Goal: Transaction & Acquisition: Purchase product/service

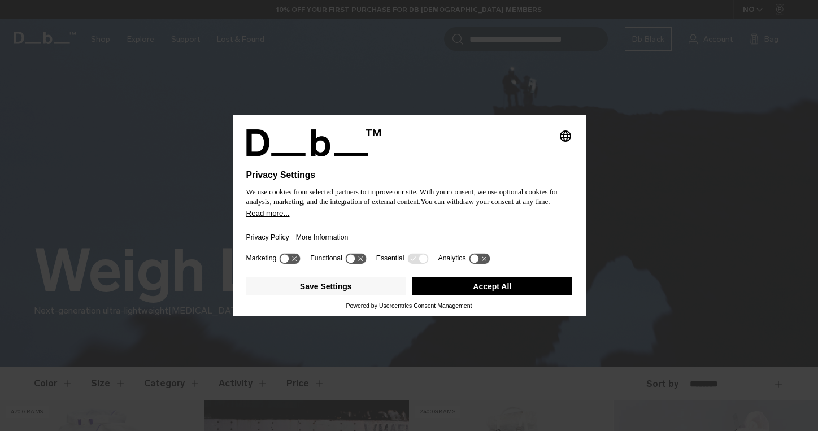
click at [435, 217] on button "Read more..." at bounding box center [409, 213] width 326 height 8
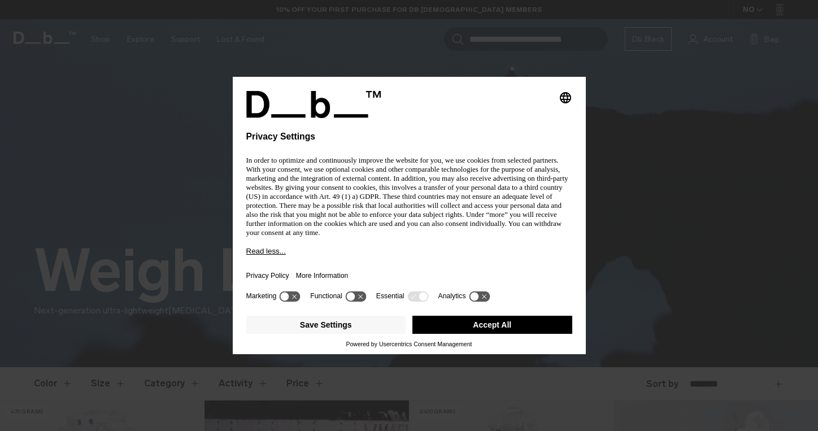
click at [493, 321] on button "Accept All" at bounding box center [492, 325] width 160 height 18
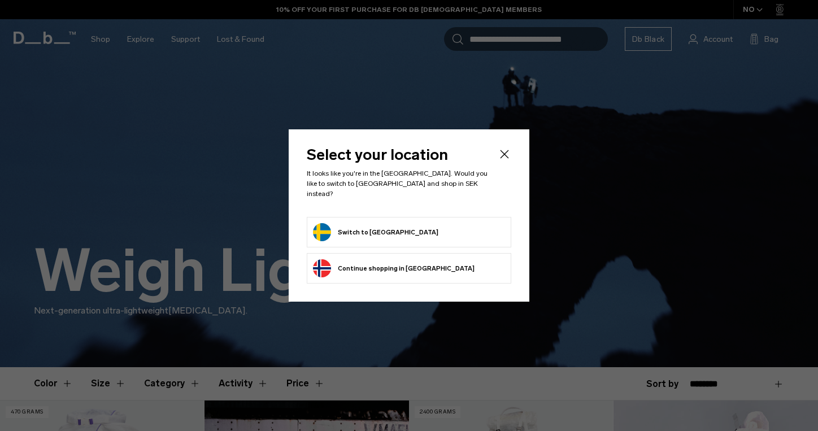
click at [383, 223] on button "Switch to Sweden" at bounding box center [375, 232] width 125 height 18
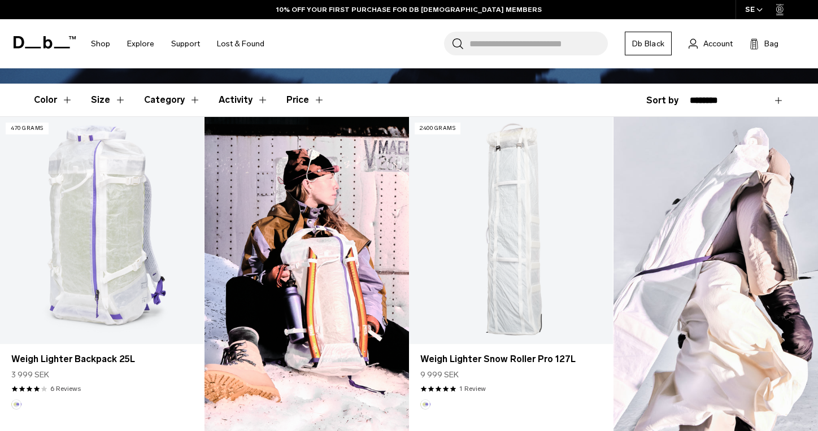
scroll to position [287, 0]
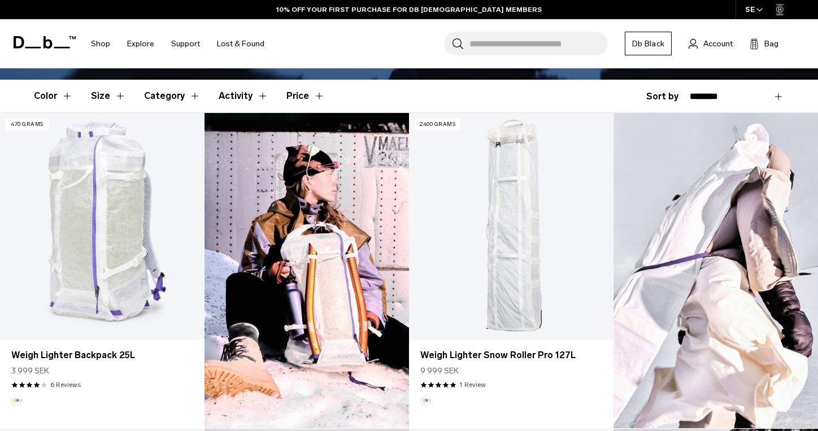
click at [383, 223] on img at bounding box center [306, 270] width 204 height 315
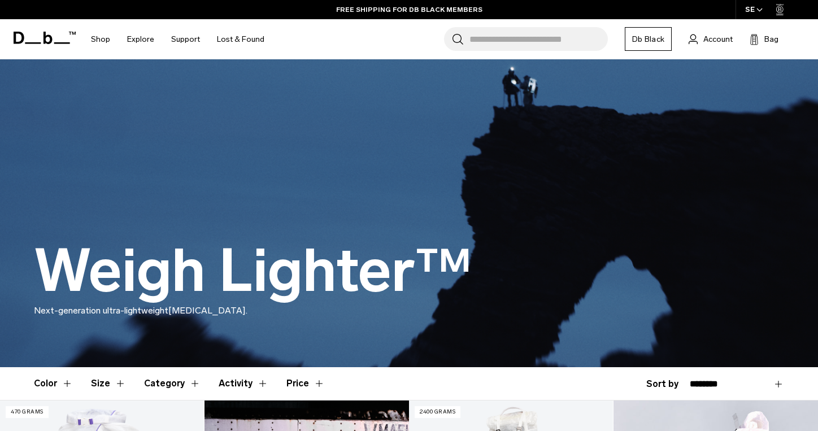
scroll to position [0, 0]
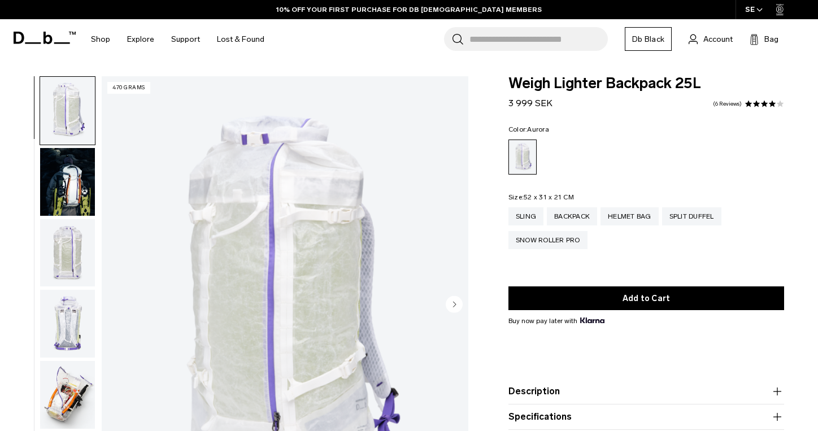
click at [76, 198] on img "button" at bounding box center [67, 182] width 55 height 68
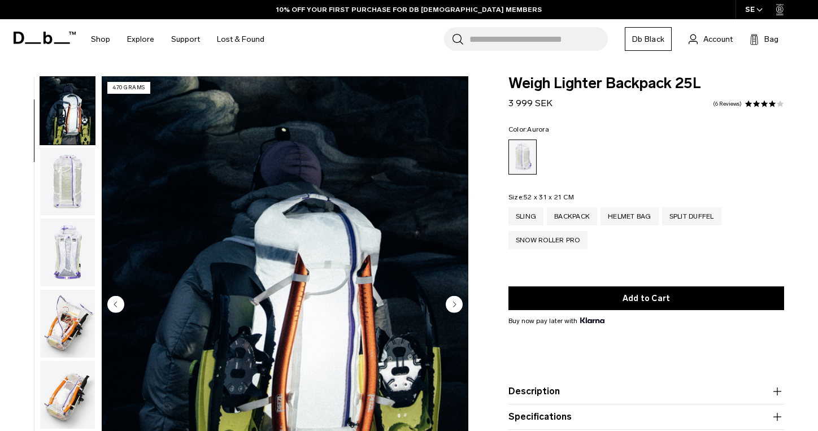
scroll to position [72, 0]
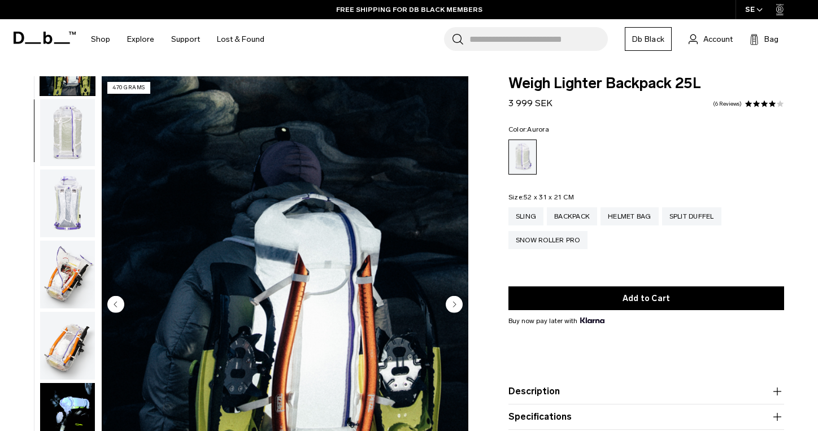
click at [76, 198] on img "button" at bounding box center [67, 203] width 55 height 68
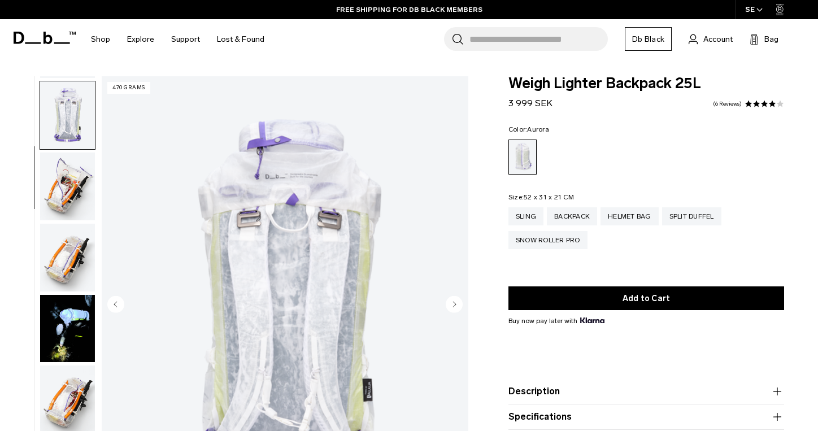
scroll to position [215, 0]
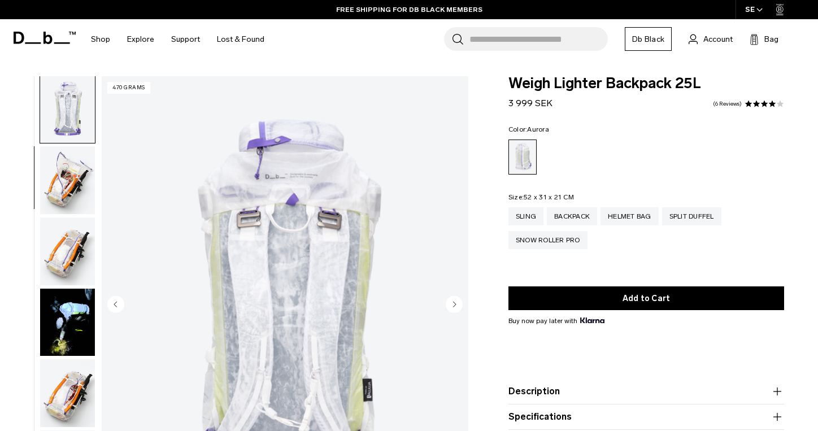
click at [68, 252] on img "button" at bounding box center [67, 251] width 55 height 68
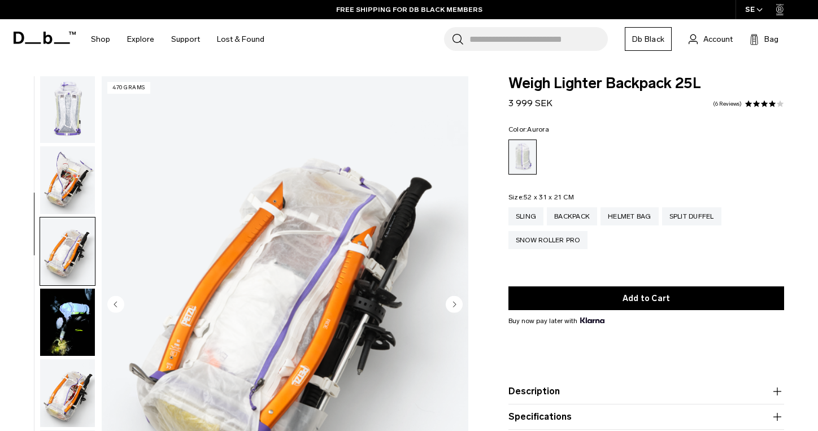
scroll to position [358, 0]
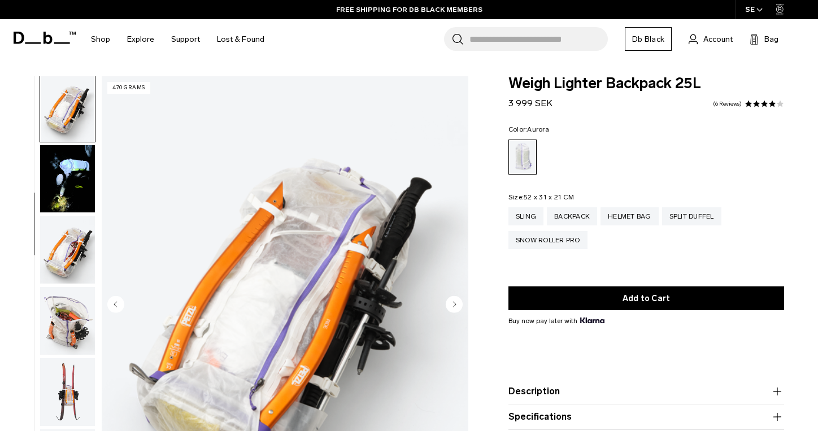
click at [68, 252] on img "button" at bounding box center [67, 250] width 55 height 68
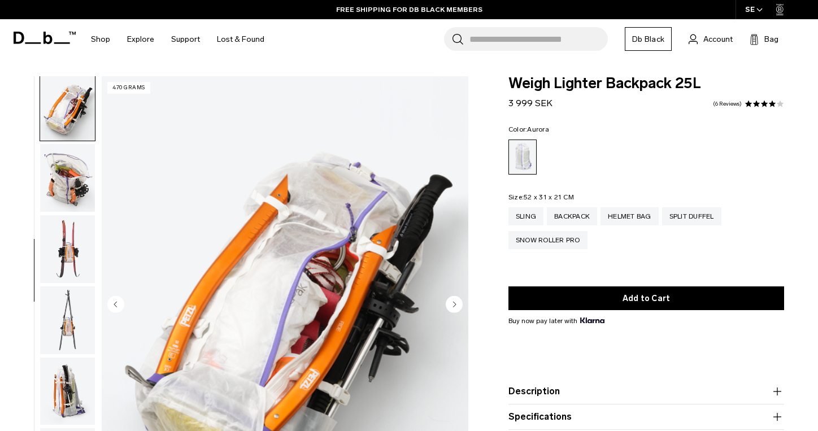
click at [68, 252] on img "button" at bounding box center [67, 249] width 55 height 68
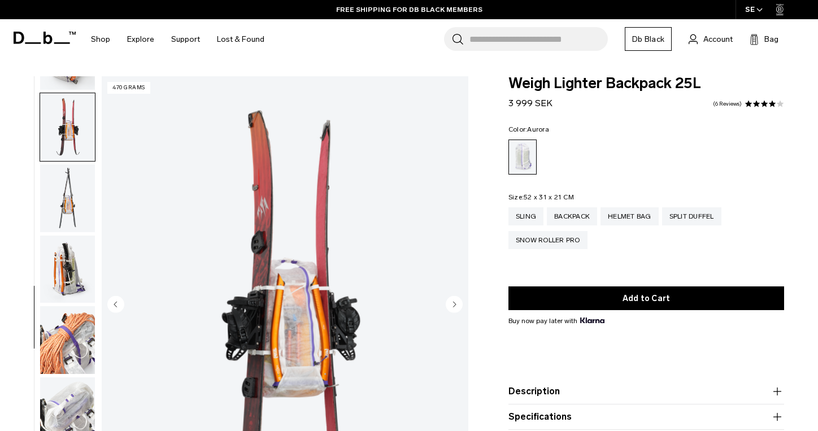
scroll to position [644, 0]
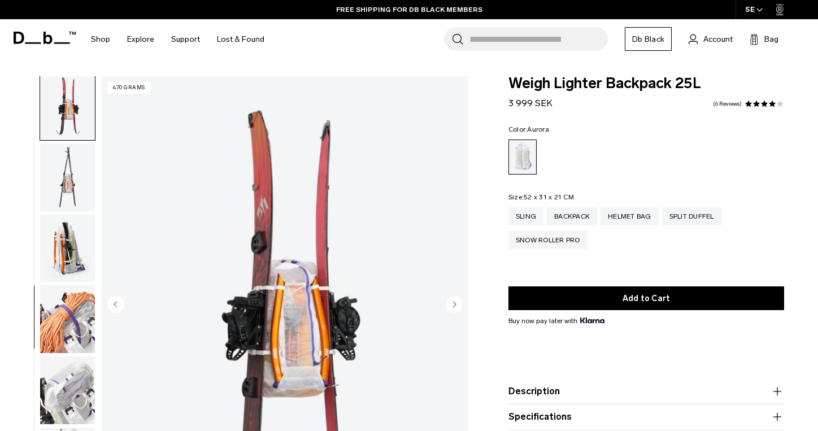
click at [68, 252] on img "button" at bounding box center [67, 249] width 55 height 68
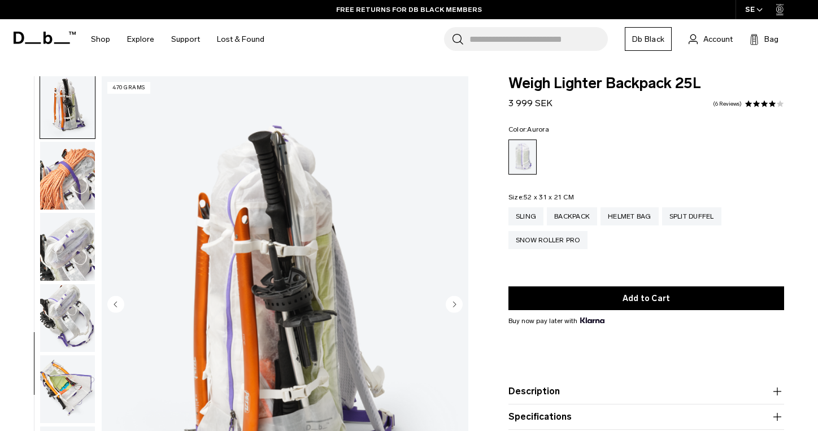
click at [68, 252] on img "button" at bounding box center [67, 247] width 55 height 68
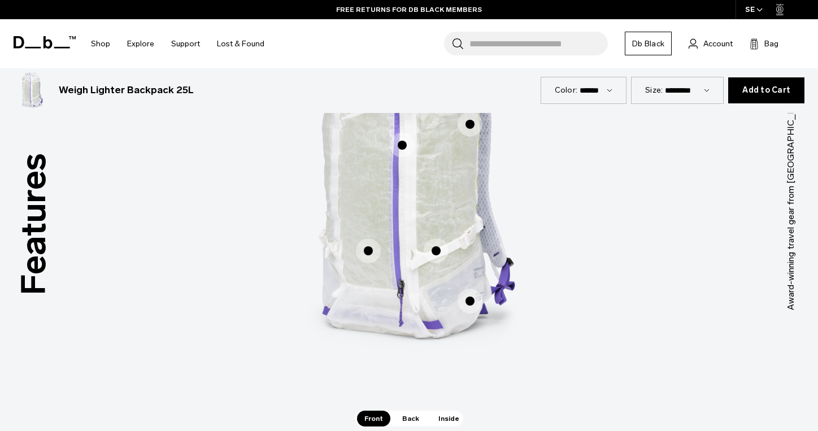
scroll to position [635, 0]
